Goal: Task Accomplishment & Management: Use online tool/utility

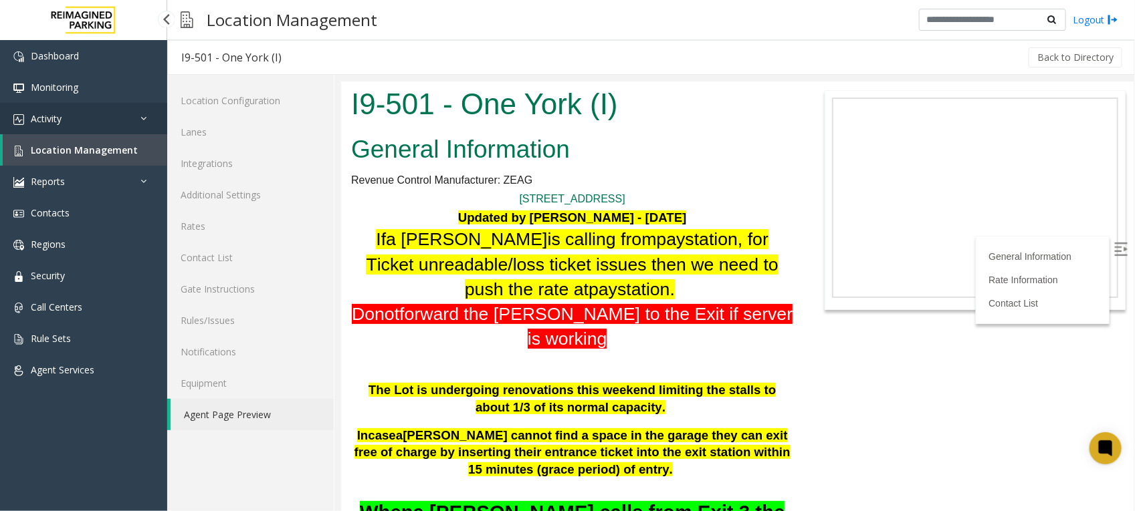
click at [67, 116] on link "Activity" at bounding box center [83, 118] width 167 height 31
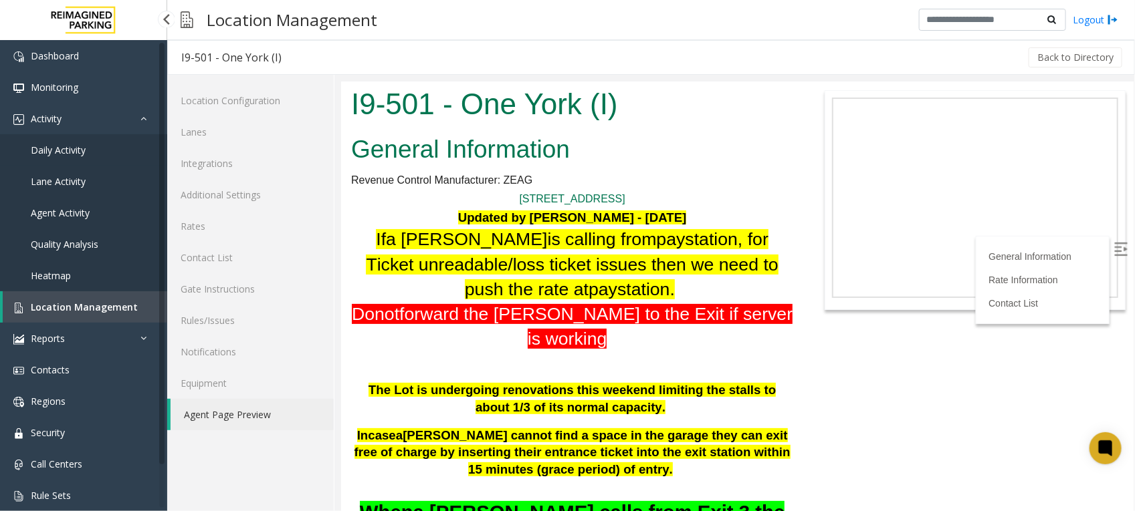
click at [67, 147] on span "Daily Activity" at bounding box center [58, 150] width 55 height 13
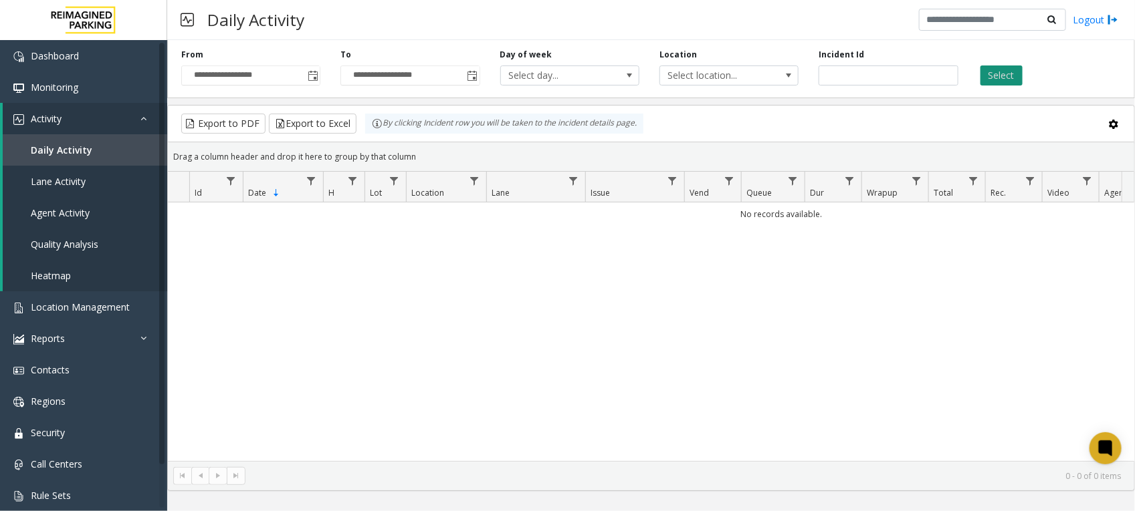
click at [1004, 75] on button "Select" at bounding box center [1001, 76] width 42 height 20
click at [312, 75] on span "Toggle popup" at bounding box center [313, 76] width 11 height 11
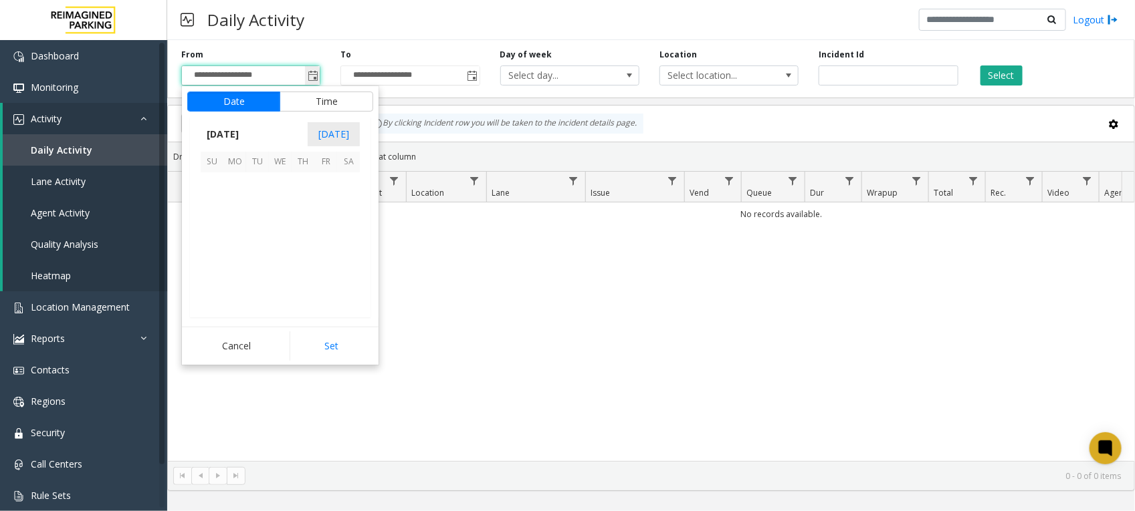
scroll to position [239854, 0]
click at [233, 229] on span "15" at bounding box center [234, 229] width 23 height 23
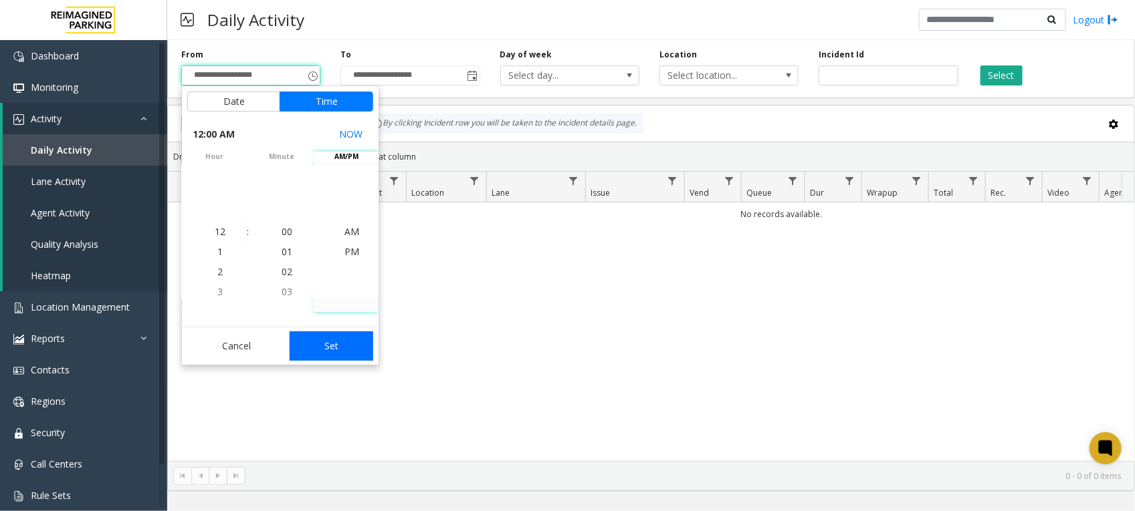
click at [331, 341] on button "Set" at bounding box center [332, 346] width 84 height 29
type input "**********"
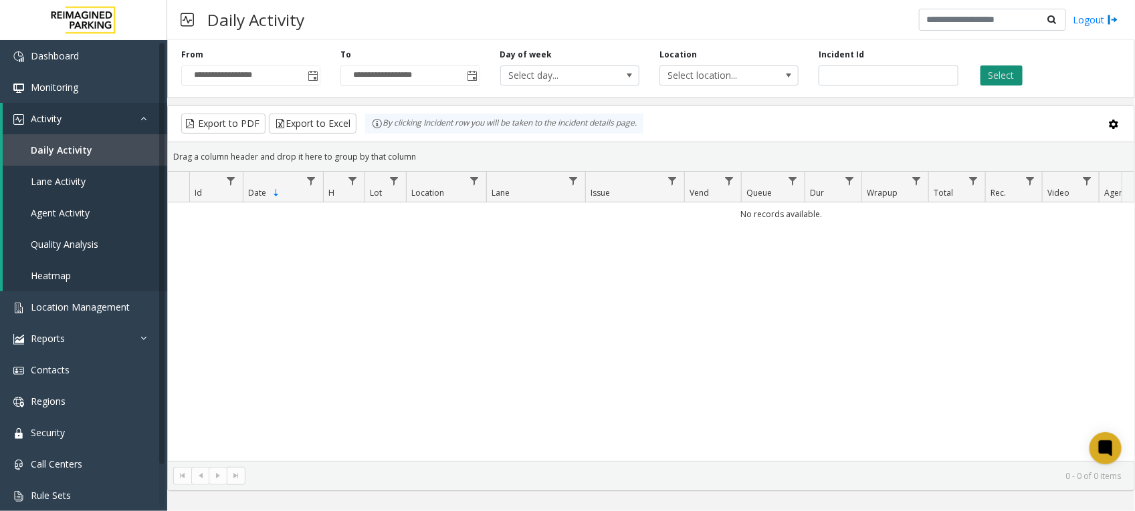
click at [998, 76] on button "Select" at bounding box center [1001, 76] width 42 height 20
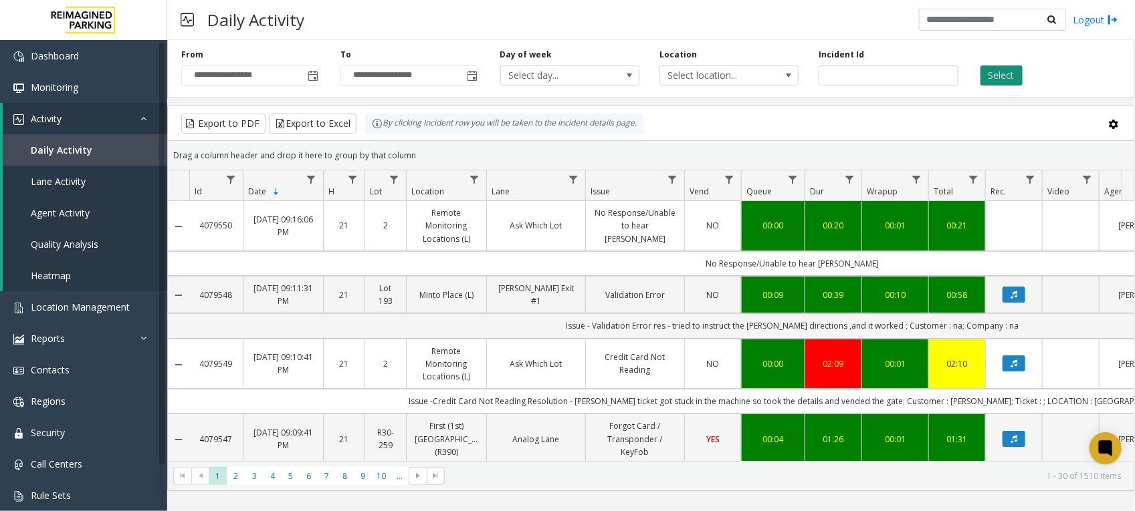
click at [1002, 71] on button "Select" at bounding box center [1001, 76] width 42 height 20
click at [323, 115] on button "Export to Excel" at bounding box center [313, 124] width 88 height 20
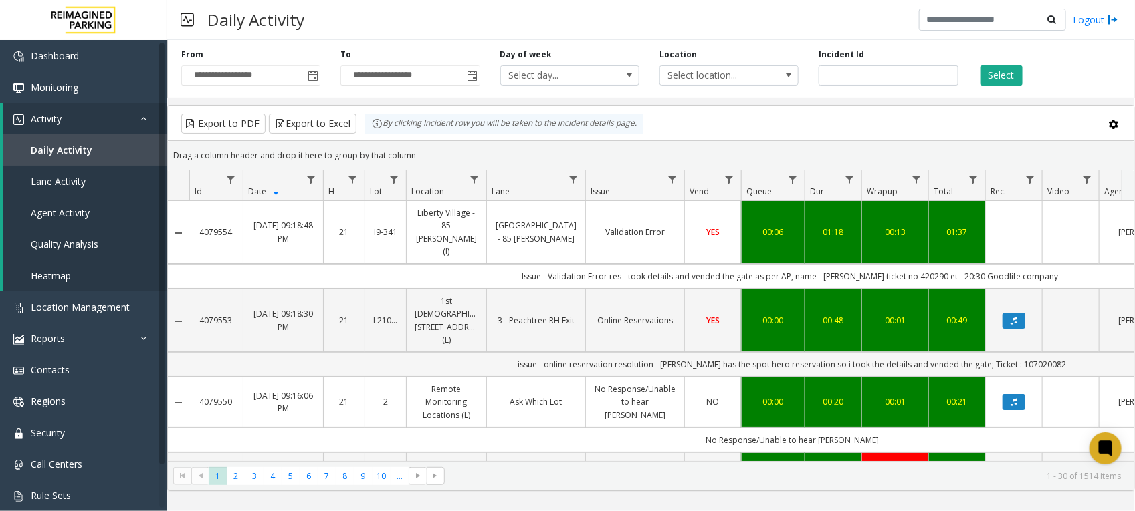
drag, startPoint x: 189, startPoint y: 322, endPoint x: 188, endPoint y: 315, distance: 6.7
click at [189, 352] on td "issue - online reservation resolution - [PERSON_NAME] has the spot hero reserva…" at bounding box center [791, 364] width 1205 height 25
